Goal: Task Accomplishment & Management: Complete application form

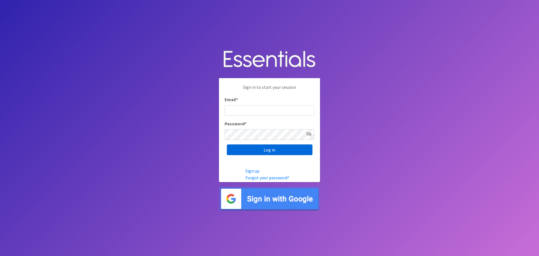
type input "heatherl@sylviassisters.org"
click at [279, 150] on input "Log in" at bounding box center [270, 149] width 86 height 11
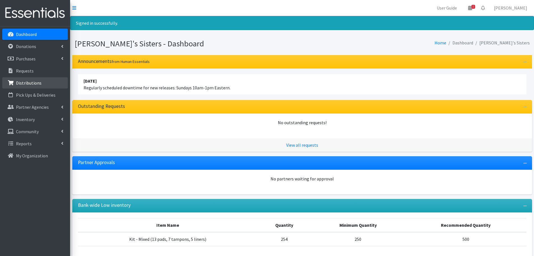
click at [26, 86] on link "Distributions" at bounding box center [35, 82] width 66 height 11
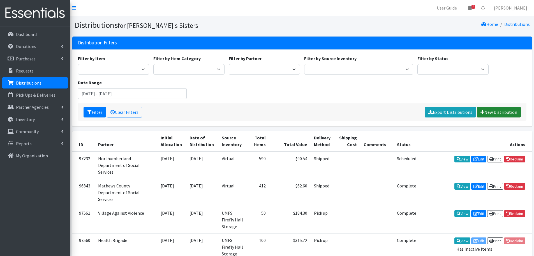
click at [493, 109] on link "New Distribution" at bounding box center [499, 112] width 44 height 11
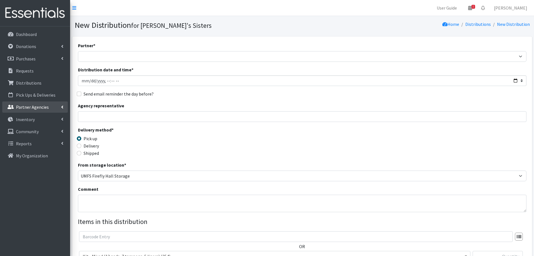
click at [27, 109] on p "Partner Agencies" at bounding box center [32, 107] width 33 height 6
click at [27, 119] on link "All Partners" at bounding box center [35, 119] width 66 height 11
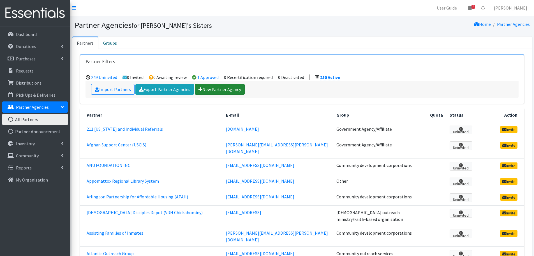
click at [224, 88] on link "New Partner Agency" at bounding box center [220, 89] width 50 height 11
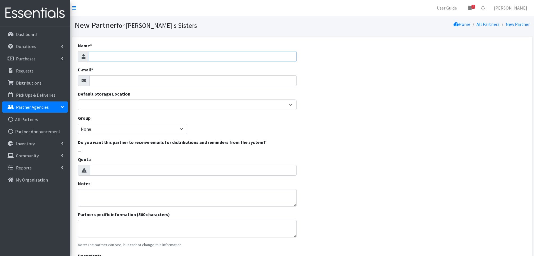
click at [127, 55] on input "Name *" at bounding box center [193, 56] width 208 height 11
paste input "National Organization for Women at Virginia Commonwealth University"
drag, startPoint x: 160, startPoint y: 55, endPoint x: 238, endPoint y: 54, distance: 78.6
click at [238, 54] on input "National Organization for Women at Virginia Commonwealth University" at bounding box center [193, 56] width 208 height 11
type input "National Organization for Women at VCU"
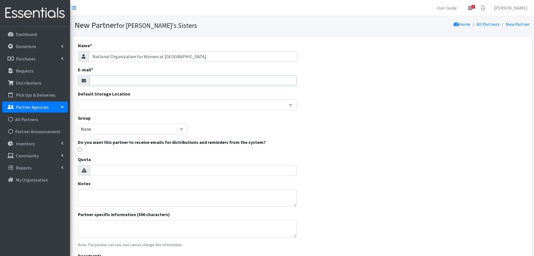
click at [117, 82] on input "E-mail *" at bounding box center [192, 80] width 207 height 11
paste input "weilrd@vcu.edu"
type input "weilrd@vcu.edu"
click at [106, 133] on select "None Community development corporations Treatment clinics Homeless resource cen…" at bounding box center [132, 128] width 109 height 11
select select "49"
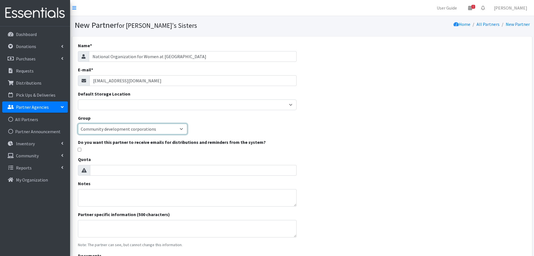
click at [78, 123] on select "None Community development corporations Treatment clinics Homeless resource cen…" at bounding box center [132, 128] width 109 height 11
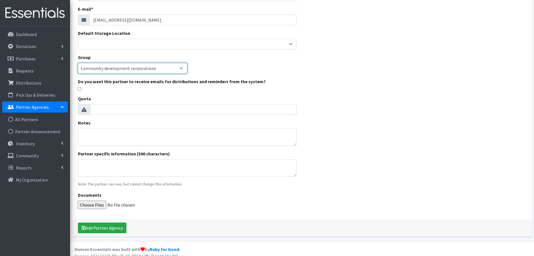
scroll to position [67, 0]
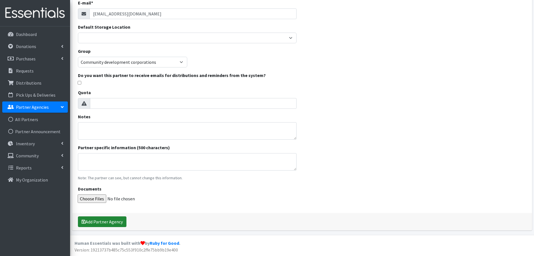
click at [104, 217] on button "Add Partner Agency" at bounding box center [102, 221] width 49 height 11
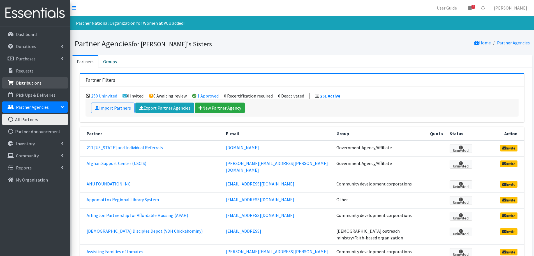
click at [44, 78] on link "Distributions" at bounding box center [35, 82] width 66 height 11
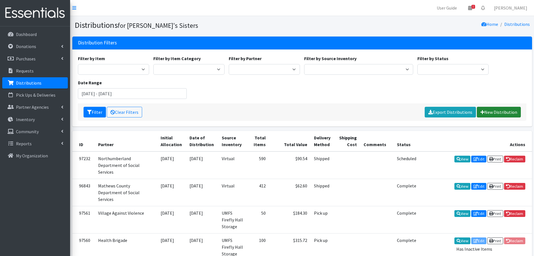
click at [501, 108] on link "New Distribution" at bounding box center [499, 112] width 44 height 11
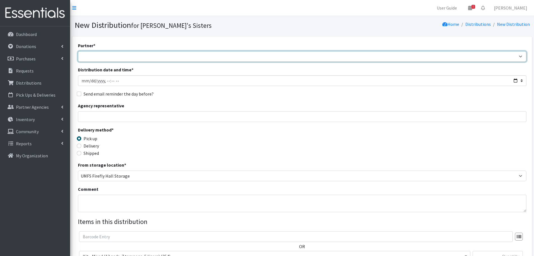
click at [96, 60] on select "211 [US_STATE] and Individual Referrals Afghan Support Center (USCIS) ANU FOUND…" at bounding box center [302, 56] width 449 height 11
select select "8236"
click at [78, 51] on select "211 [US_STATE] and Individual Referrals Afghan Support Center (USCIS) ANU FOUND…" at bounding box center [302, 56] width 449 height 11
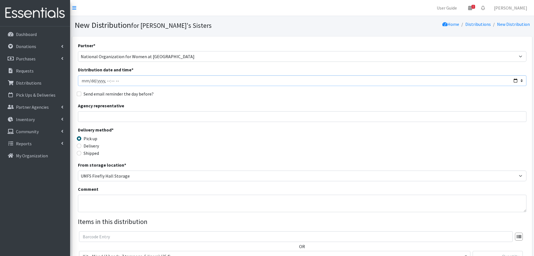
click at [90, 80] on input "Distribution date and time *" at bounding box center [302, 80] width 449 height 11
type input "2025-10-03T23:59"
click at [106, 114] on input "Agency representative" at bounding box center [302, 116] width 449 height 11
type input "[PERSON_NAME]"
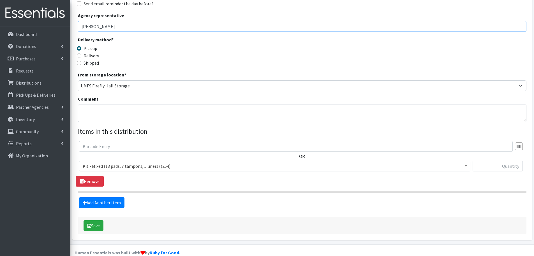
scroll to position [100, 0]
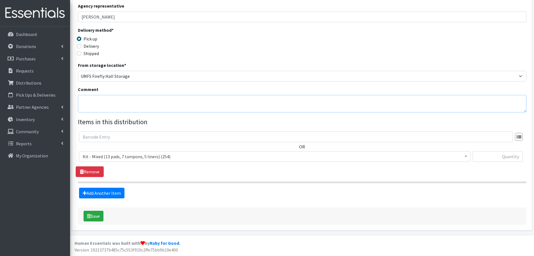
click at [102, 101] on textarea "Comment" at bounding box center [302, 103] width 449 height 17
paste textarea "*was supposed to come in Sept, no showed but finally picked up 10/3 from Heather"
click at [85, 99] on textarea "*was supposed to come in Sept, no showed but finally picked up 10/3 from Heather" at bounding box center [302, 103] width 449 height 17
click at [84, 100] on textarea "*was supposed to come in Sept, no showed but finally picked up 10/3 from Heather" at bounding box center [302, 103] width 449 height 17
click at [203, 100] on textarea "was supposed to come in Sept, no showed but finally picked up 10/3 from Heather" at bounding box center [302, 103] width 449 height 17
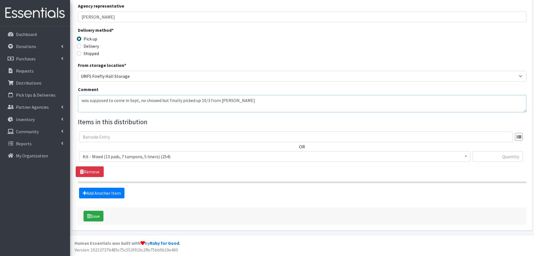
click at [253, 100] on textarea "was supposed to come in Sept, no showed but finally picked up 10/3 from Heather" at bounding box center [302, 103] width 449 height 17
drag, startPoint x: 210, startPoint y: 101, endPoint x: 302, endPoint y: 100, distance: 92.6
click at [302, 100] on textarea "was supposed to come in Sept, no showed but finally picked up 10/3 from Heather" at bounding box center [302, 103] width 449 height 17
type textarea "was supposed to come in Sept, no showed but finally picked up 10/3"
click at [145, 154] on span "Kit - Mixed (13 pads, 7 tampons, 5 liners) (254)" at bounding box center [275, 156] width 384 height 8
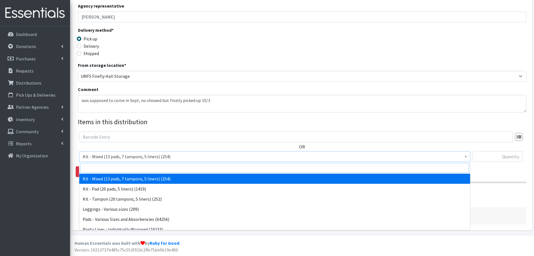
click at [132, 169] on input "search" at bounding box center [275, 168] width 389 height 10
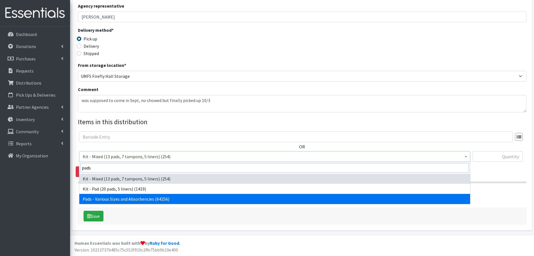
type input "pads"
select select "10467"
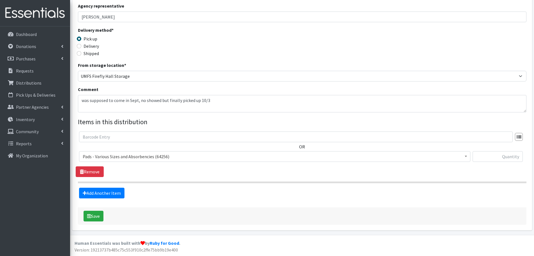
click at [508, 162] on div at bounding box center [498, 158] width 50 height 15
click at [506, 157] on input "text" at bounding box center [498, 156] width 50 height 11
paste input "80"
type input "80"
click at [102, 189] on link "Add Another Item" at bounding box center [101, 192] width 45 height 11
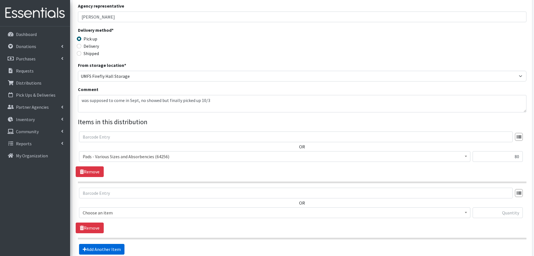
scroll to position [156, 0]
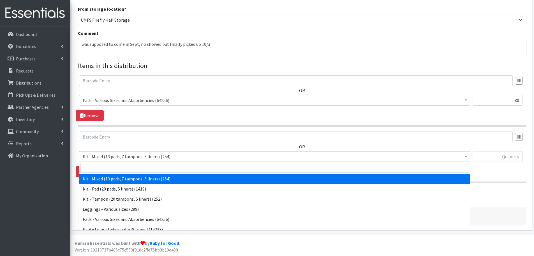
click at [103, 160] on span "Kit - Mixed (13 pads, 7 tampons, 5 liners) (254)" at bounding box center [275, 156] width 392 height 11
click at [102, 167] on input "search" at bounding box center [275, 168] width 389 height 10
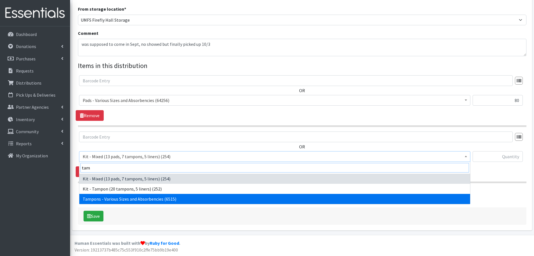
type input "tam"
select select "10562"
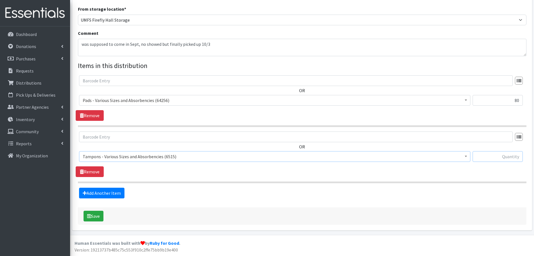
click at [501, 155] on input "text" at bounding box center [498, 156] width 50 height 11
paste input "78"
type input "78"
click at [92, 217] on button "Save" at bounding box center [94, 215] width 20 height 11
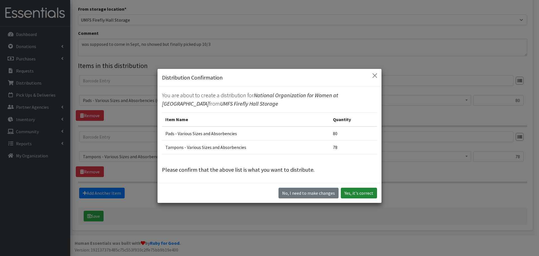
click at [358, 193] on button "Yes, it's correct" at bounding box center [359, 192] width 36 height 11
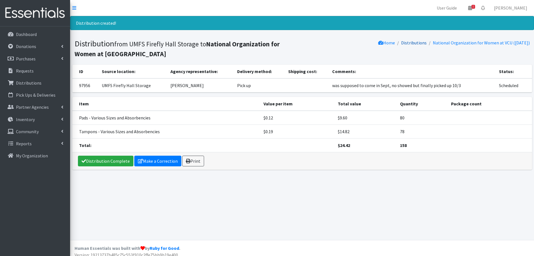
click at [401, 45] on link "Distributions" at bounding box center [414, 43] width 26 height 6
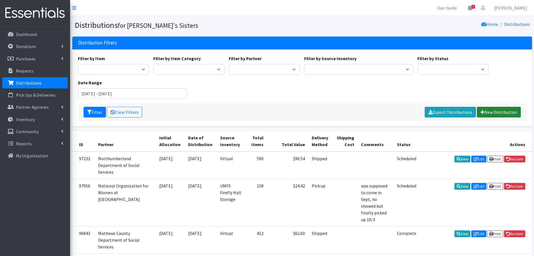
click at [484, 110] on icon at bounding box center [483, 112] width 4 height 4
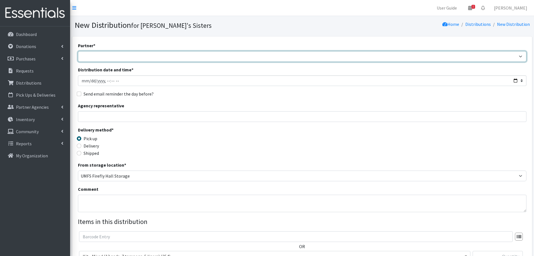
click at [100, 56] on select "211 [US_STATE] and Individual Referrals Afghan Support Center (USCIS) ANU FOUND…" at bounding box center [302, 56] width 449 height 11
select select "5691"
click at [78, 51] on select "211 Virginia and Individual Referrals Afghan Support Center (USCIS) ANU FOUNDAT…" at bounding box center [302, 56] width 449 height 11
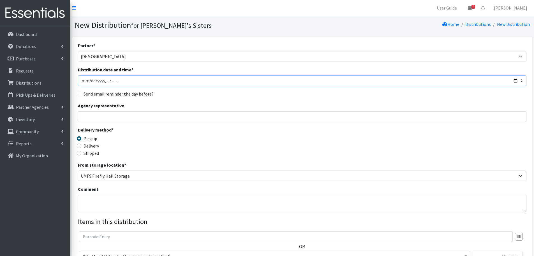
click at [91, 81] on input "Distribution date and time *" at bounding box center [302, 80] width 449 height 11
type input "2025-10-08T23:59"
click at [99, 115] on input "Agency representative" at bounding box center [302, 116] width 449 height 11
type input "Mimi Isaac"
click at [96, 146] on label "Delivery" at bounding box center [91, 145] width 15 height 7
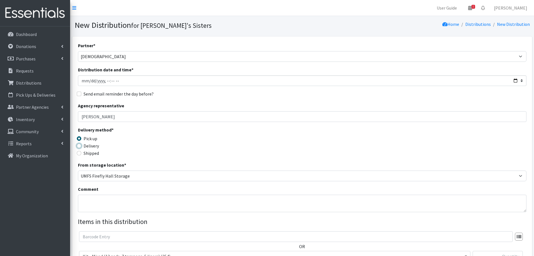
click at [81, 146] on input "Delivery" at bounding box center [79, 145] width 4 height 4
radio input "true"
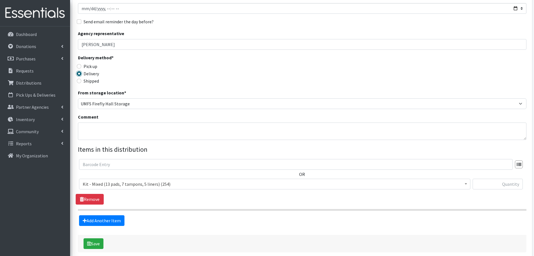
scroll to position [84, 0]
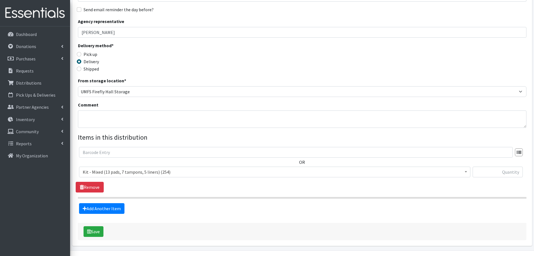
click at [109, 173] on span "Kit - Mixed (13 pads, 7 tampons, 5 liners) (254)" at bounding box center [275, 172] width 384 height 8
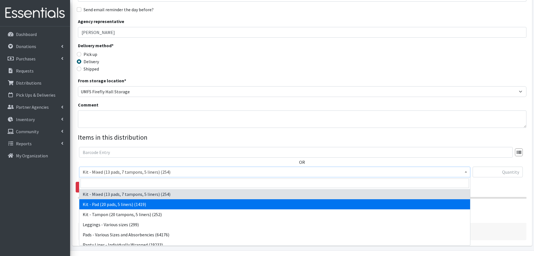
select select "15509"
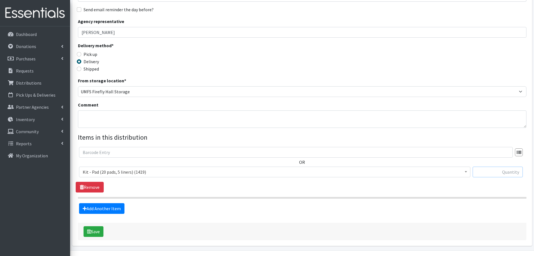
click at [495, 170] on input "text" at bounding box center [498, 171] width 50 height 11
paste input "300"
type input "300"
click at [103, 231] on button "Save" at bounding box center [94, 231] width 20 height 11
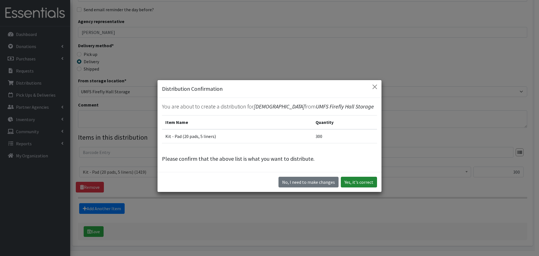
click at [361, 186] on button "Yes, it's correct" at bounding box center [359, 181] width 36 height 11
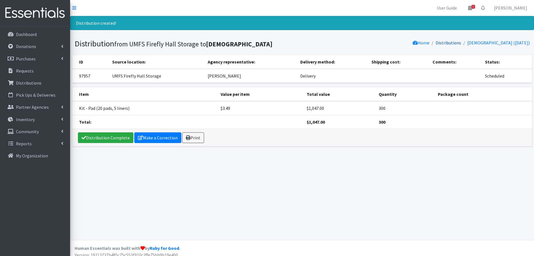
click at [450, 45] on link "Distributions" at bounding box center [449, 43] width 26 height 6
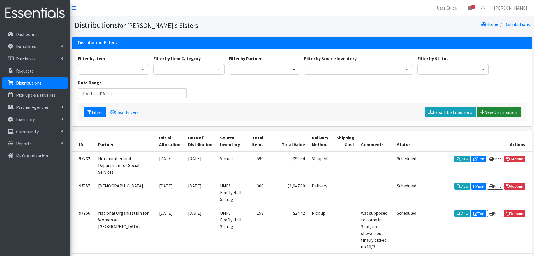
click at [502, 110] on link "New Distribution" at bounding box center [499, 112] width 44 height 11
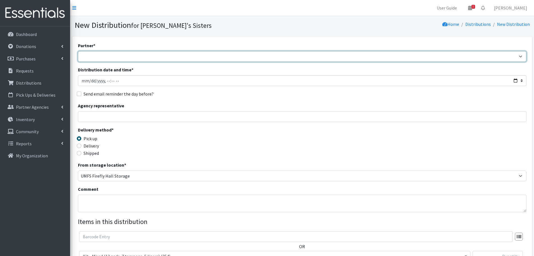
click at [107, 56] on select "211 Virginia and Individual Referrals Afghan Support Center (USCIS) ANU FOUNDAT…" at bounding box center [302, 56] width 449 height 11
select select "6776"
click at [78, 51] on select "211 Virginia and Individual Referrals Afghan Support Center (USCIS) ANU FOUNDAT…" at bounding box center [302, 56] width 449 height 11
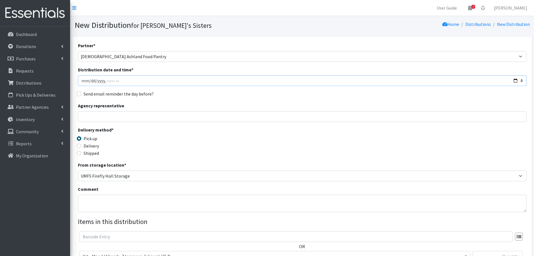
click at [88, 81] on input "Distribution date and time *" at bounding box center [302, 80] width 449 height 11
type input "2025-10-08T23:59"
click at [105, 118] on input "Agency representative" at bounding box center [302, 116] width 449 height 11
type input "Mimi Isaac"
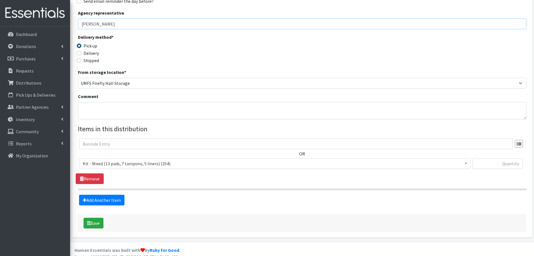
scroll to position [100, 0]
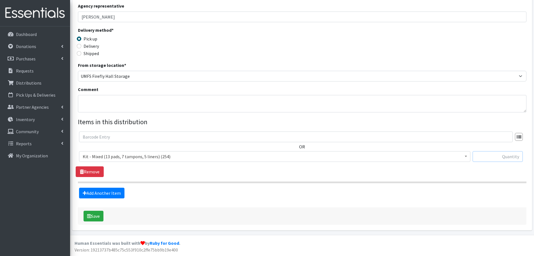
click at [493, 158] on input "text" at bounding box center [498, 156] width 50 height 11
type input "15"
click at [101, 193] on link "Add Another Item" at bounding box center [101, 192] width 45 height 11
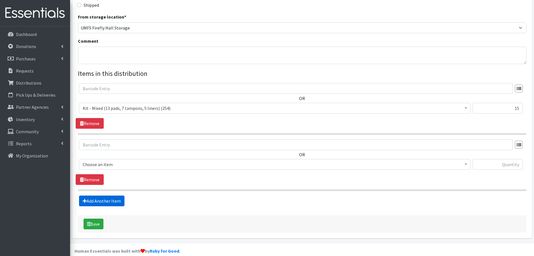
scroll to position [156, 0]
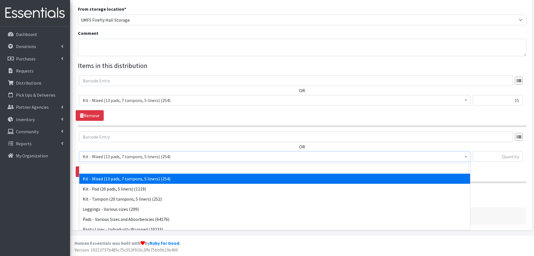
click at [113, 156] on span "Kit - Mixed (13 pads, 7 tampons, 5 liners) (254)" at bounding box center [275, 156] width 384 height 8
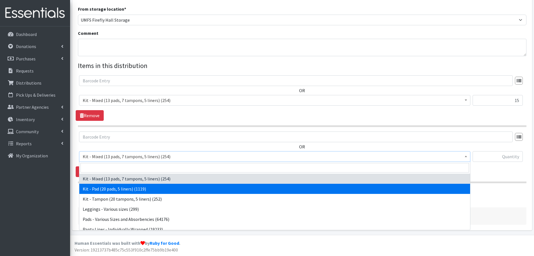
select select "15509"
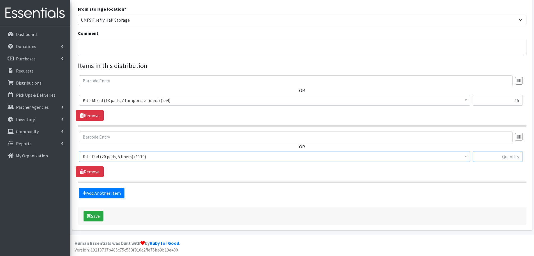
click at [486, 158] on input "text" at bounding box center [498, 156] width 50 height 11
type input "15"
click at [110, 196] on link "Add Another Item" at bounding box center [101, 192] width 45 height 11
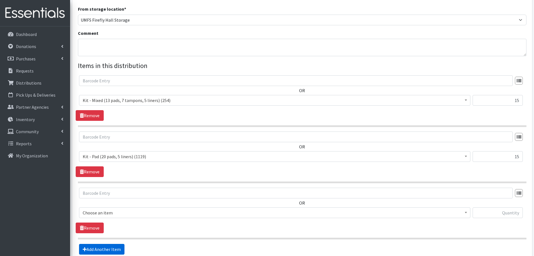
scroll to position [212, 0]
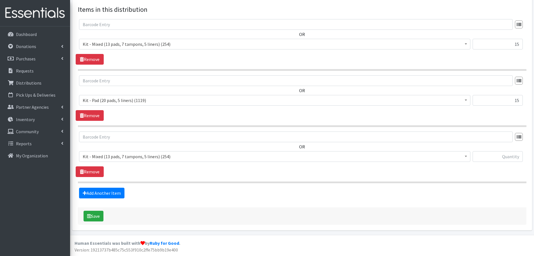
click at [114, 156] on span "Kit - Mixed (13 pads, 7 tampons, 5 liners) (254)" at bounding box center [275, 156] width 384 height 8
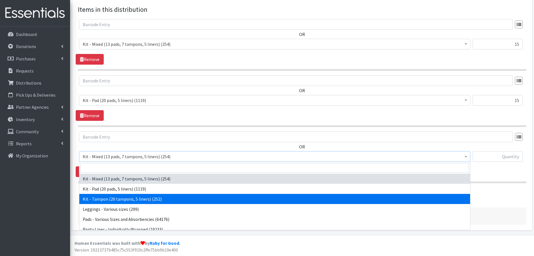
select select "15510"
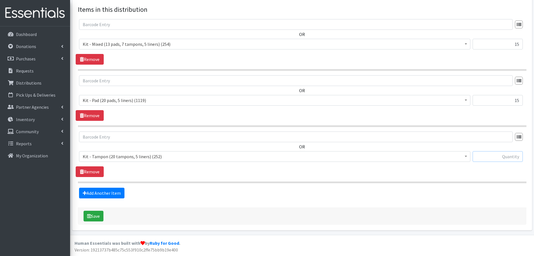
click at [502, 157] on input "text" at bounding box center [498, 156] width 50 height 11
type input "15"
click at [96, 216] on button "Save" at bounding box center [94, 215] width 20 height 11
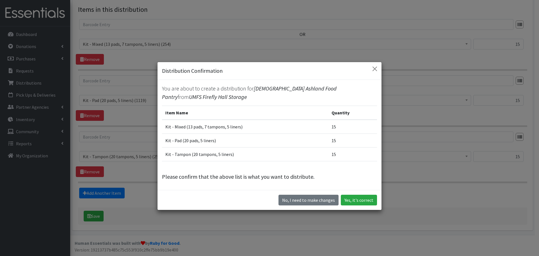
click at [354, 206] on div "No, I need to make changes Yes, it's correct" at bounding box center [269, 200] width 224 height 20
click at [354, 203] on button "Yes, it's correct" at bounding box center [359, 199] width 36 height 11
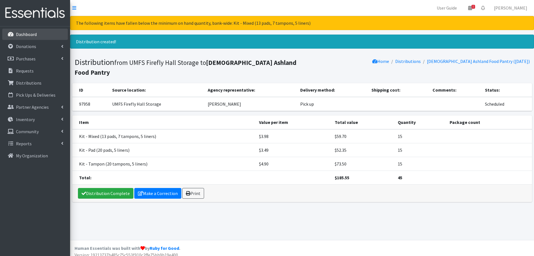
click at [32, 33] on p "Dashboard" at bounding box center [26, 34] width 21 height 6
